Goal: Task Accomplishment & Management: Use online tool/utility

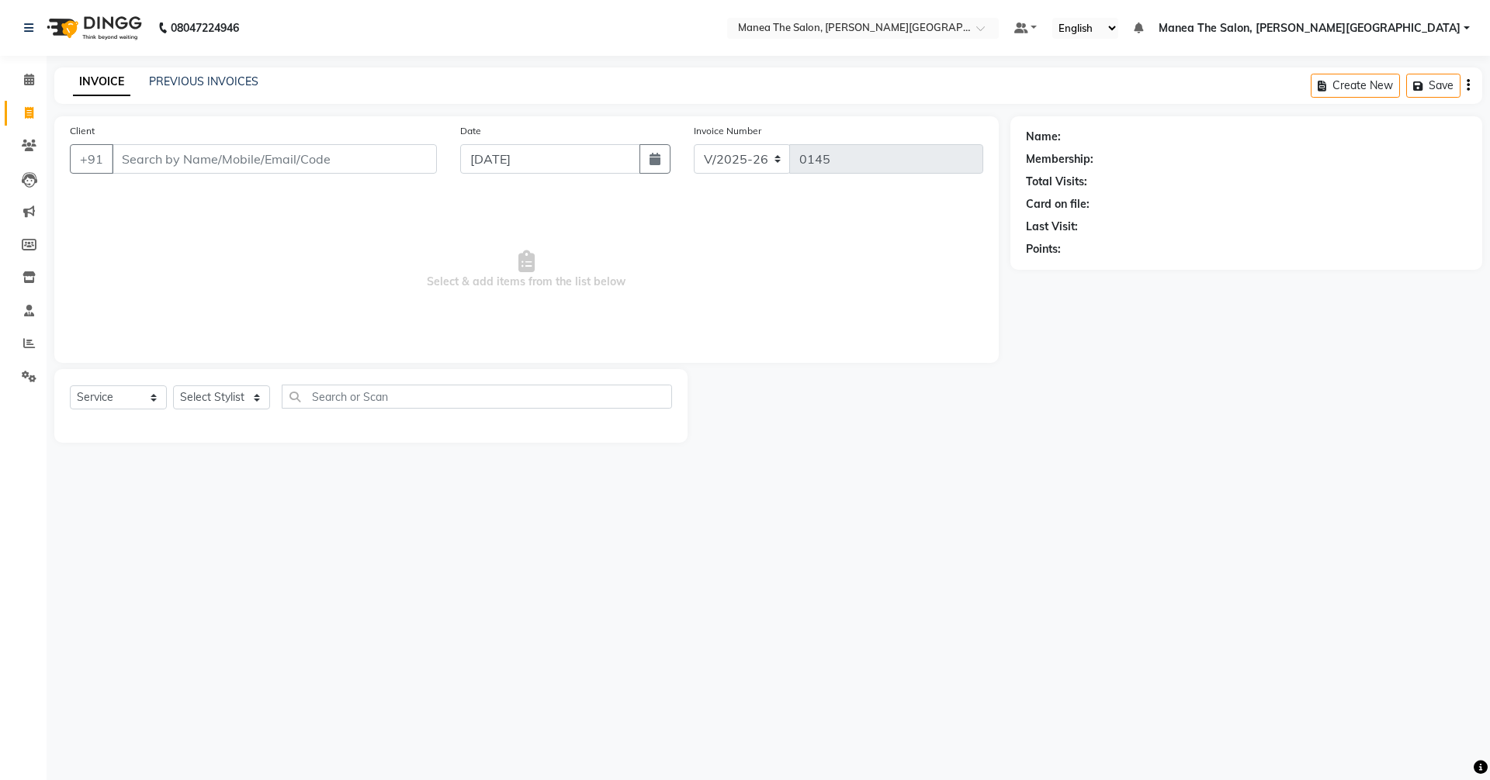
select select "8762"
select select "service"
click at [23, 337] on span at bounding box center [29, 344] width 27 height 18
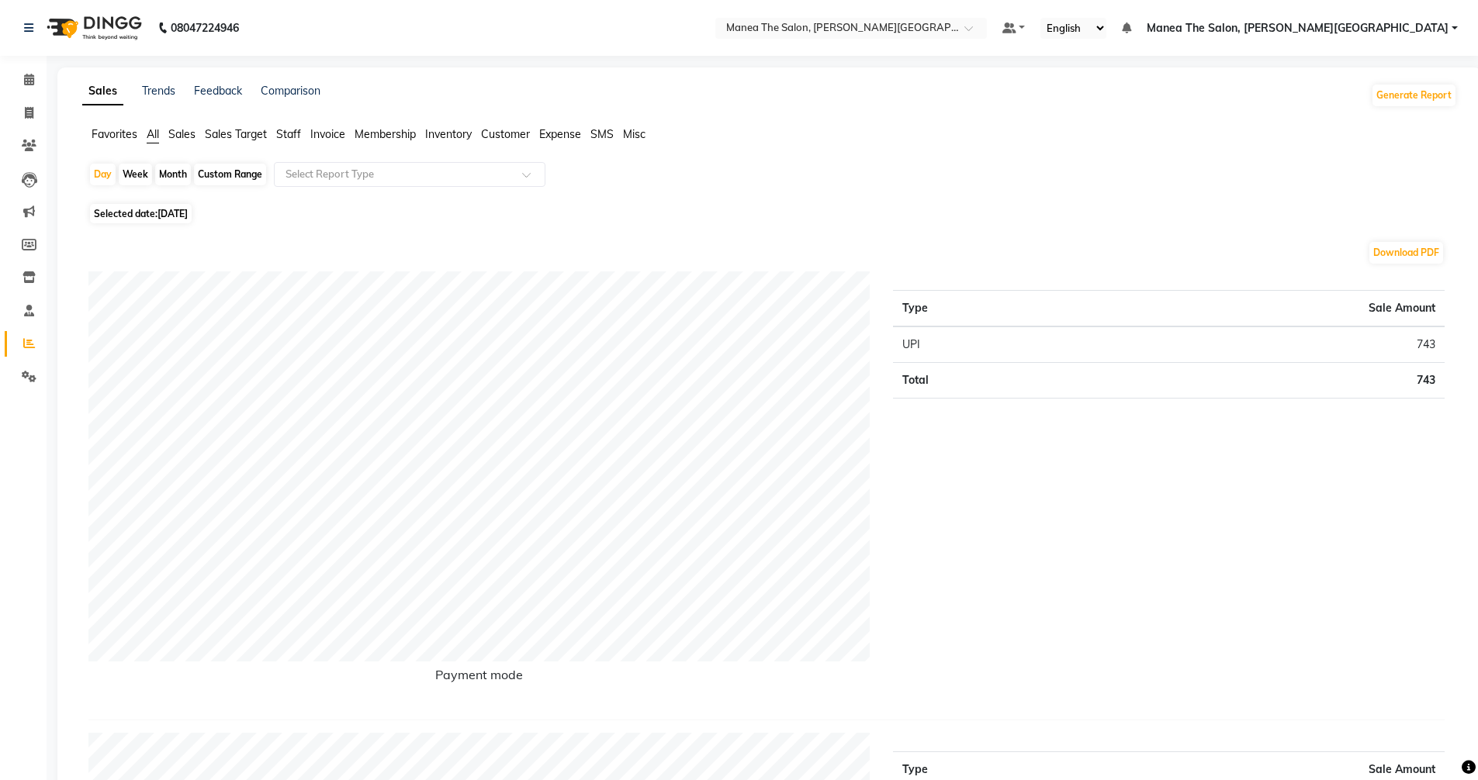
click at [171, 170] on div "Month" at bounding box center [173, 175] width 36 height 22
select select "9"
select select "2025"
